Goal: Task Accomplishment & Management: Manage account settings

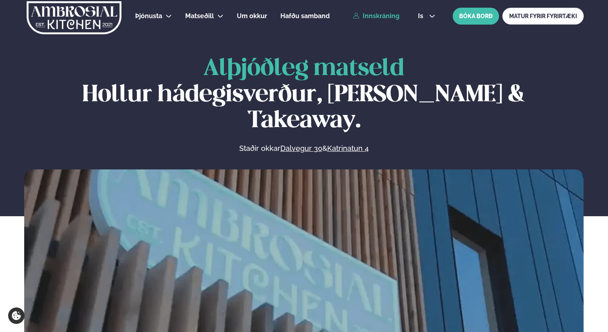
click at [385, 15] on link "Innskráning" at bounding box center [376, 16] width 46 height 7
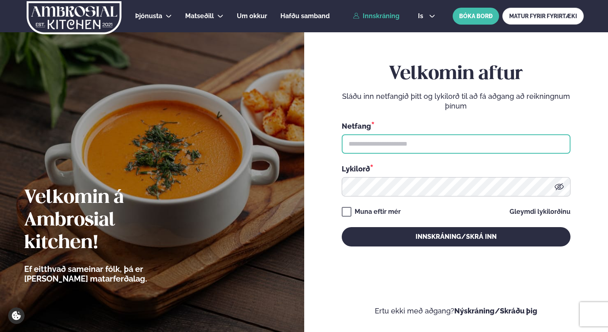
click at [364, 146] on input "text" at bounding box center [456, 143] width 229 height 19
type input "**********"
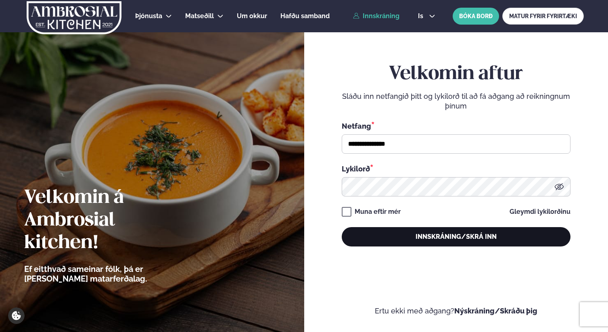
click at [379, 234] on button "Innskráning/Skrá inn" at bounding box center [456, 236] width 229 height 19
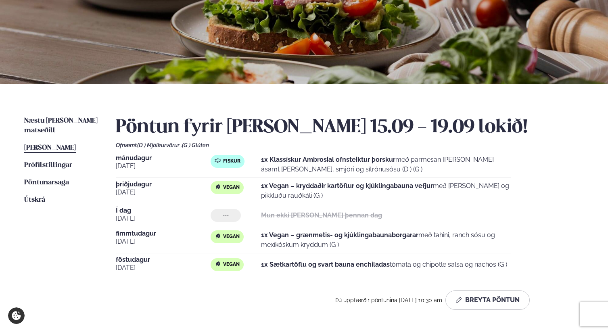
scroll to position [104, 0]
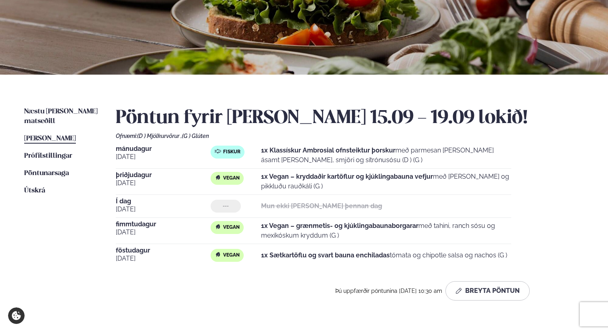
click at [239, 223] on div "Vegan" at bounding box center [227, 227] width 33 height 13
click at [141, 225] on span "fimmtudagur" at bounding box center [163, 224] width 95 height 6
click at [73, 135] on span "[PERSON_NAME]" at bounding box center [50, 138] width 52 height 7
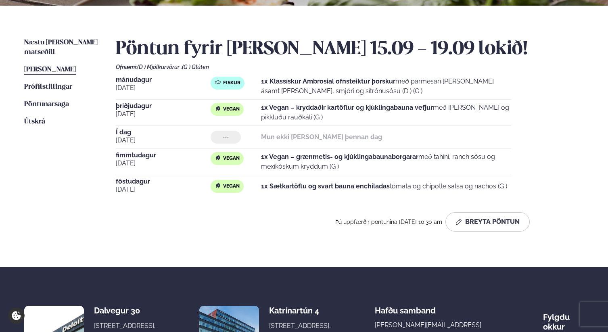
scroll to position [182, 0]
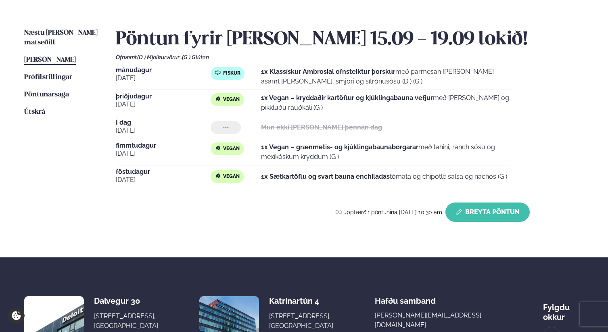
click at [472, 214] on button "Breyta Pöntun" at bounding box center [487, 212] width 84 height 19
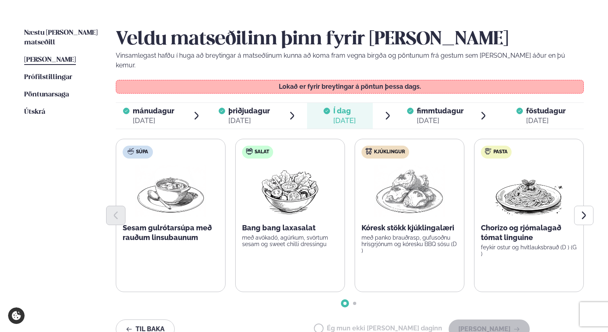
click at [430, 107] on span "fimmtudagur" at bounding box center [440, 111] width 47 height 8
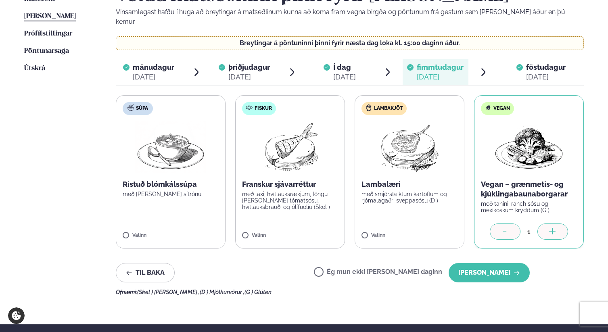
scroll to position [236, 0]
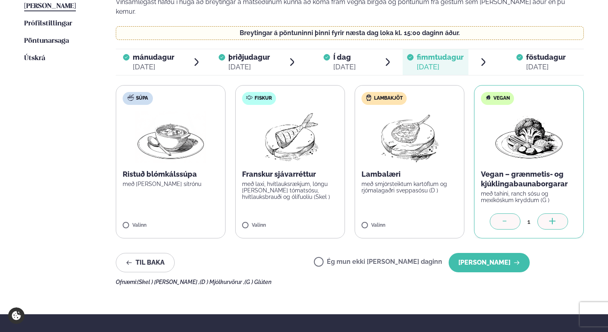
click at [367, 259] on label "Ég mun ekki [PERSON_NAME] daginn" at bounding box center [378, 263] width 128 height 8
click at [490, 253] on button "[PERSON_NAME]" at bounding box center [489, 262] width 81 height 19
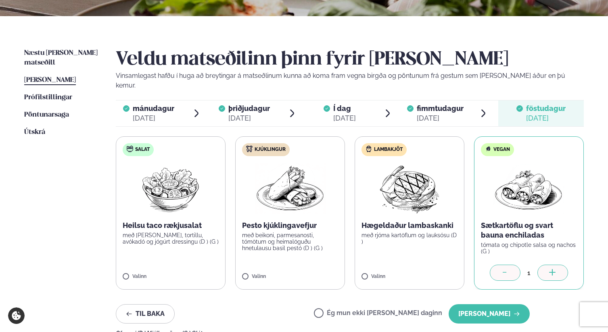
scroll to position [174, 0]
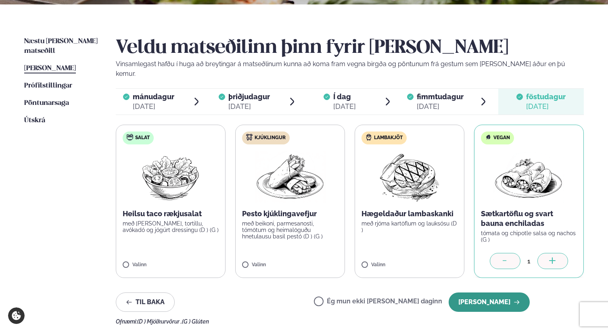
click at [491, 293] on button "[PERSON_NAME]" at bounding box center [489, 302] width 81 height 19
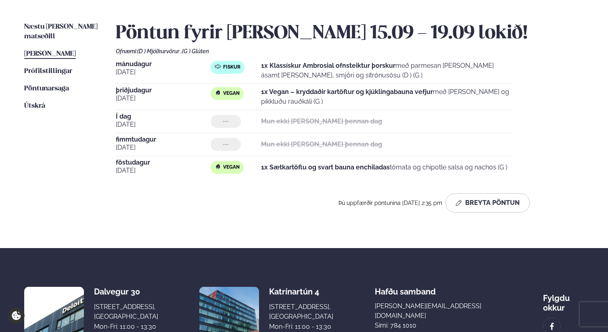
scroll to position [192, 0]
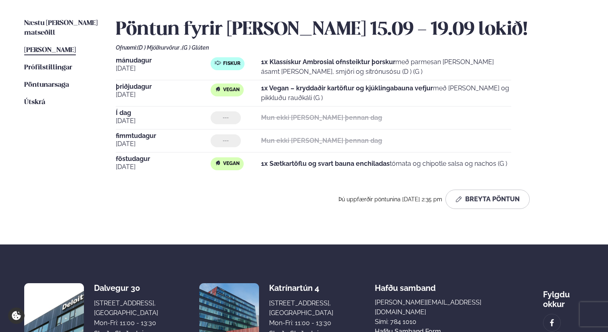
click at [259, 84] on div "Vegan" at bounding box center [236, 93] width 50 height 19
